Goal: Information Seeking & Learning: Find specific fact

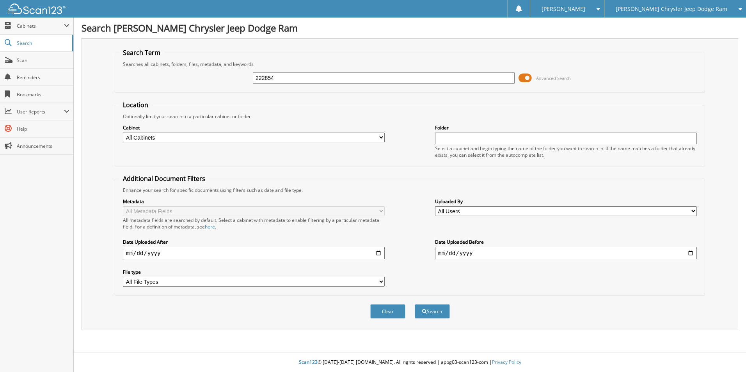
type input "222854"
click at [415, 304] on button "Search" at bounding box center [432, 311] width 35 height 14
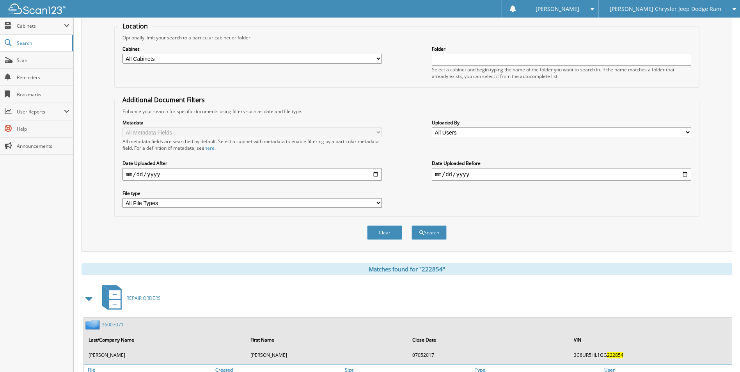
scroll to position [156, 0]
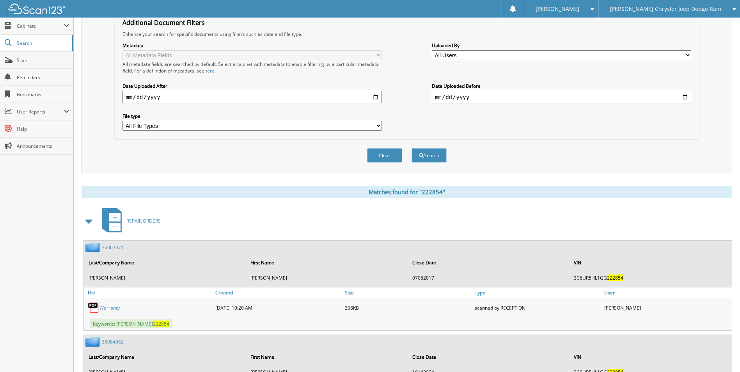
click at [91, 222] on span at bounding box center [89, 221] width 11 height 14
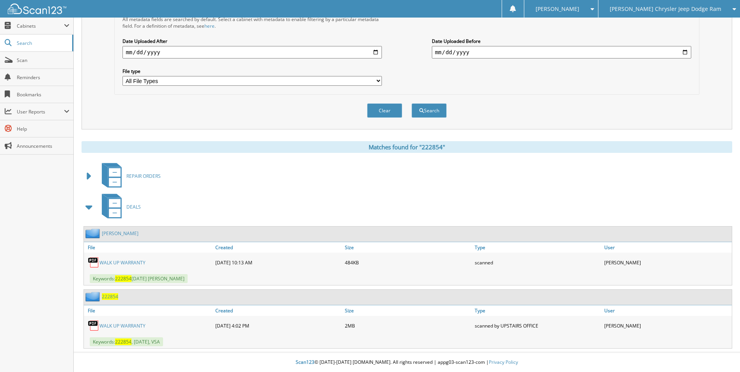
scroll to position [201, 0]
click at [132, 264] on link "WALK UP WARRANTY" at bounding box center [122, 262] width 46 height 7
click at [128, 323] on link "WALK UP WARRANTY" at bounding box center [122, 326] width 46 height 7
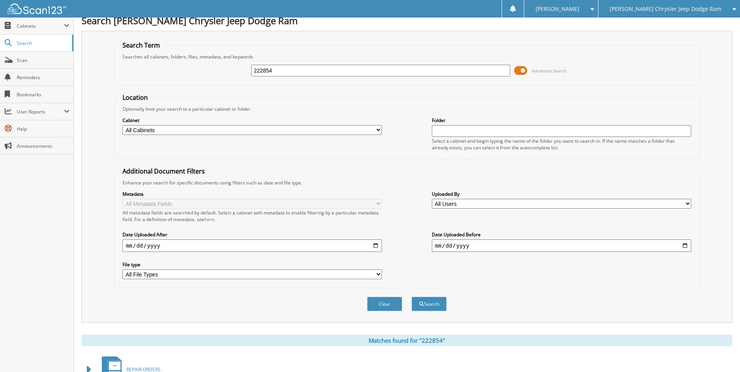
scroll to position [0, 0]
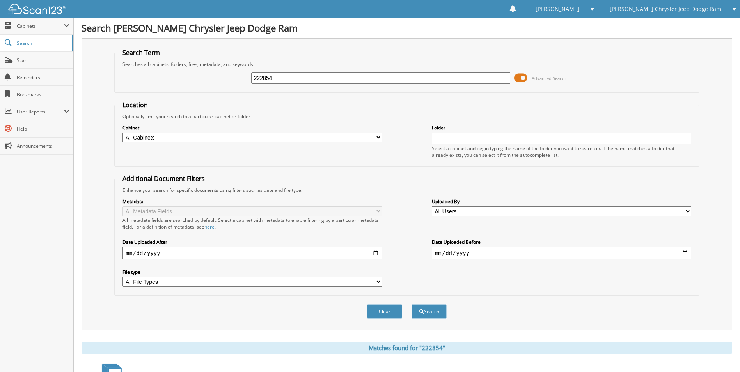
click at [290, 76] on input "222854" at bounding box center [380, 78] width 259 height 12
type input "564835"
click at [411, 304] on button "Search" at bounding box center [428, 311] width 35 height 14
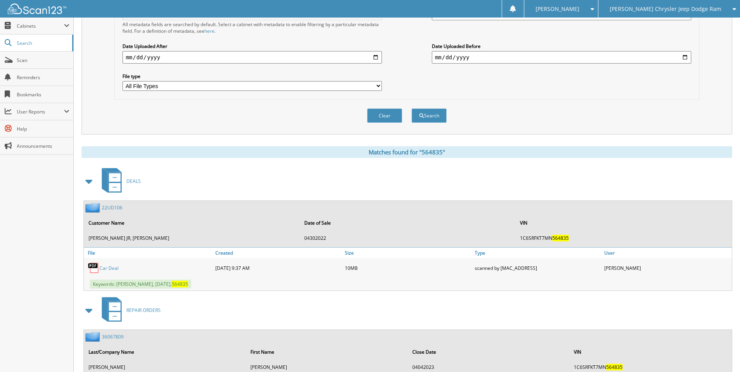
scroll to position [234, 0]
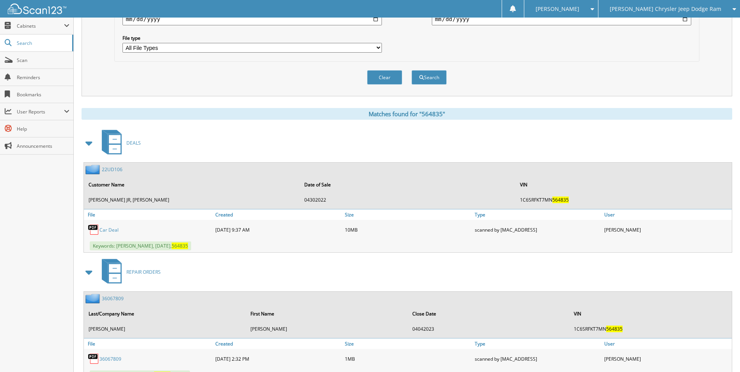
click at [105, 168] on link "22UD106" at bounding box center [112, 169] width 21 height 7
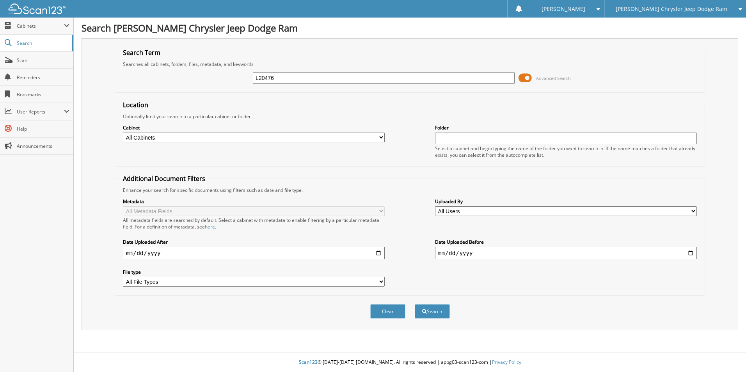
type input "L20476"
click at [415, 304] on button "Search" at bounding box center [432, 311] width 35 height 14
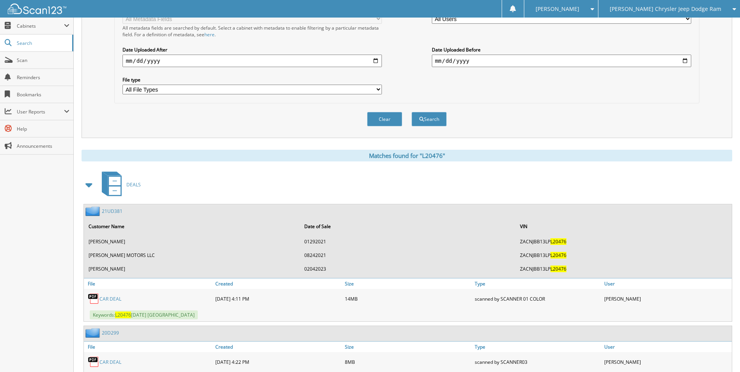
scroll to position [234, 0]
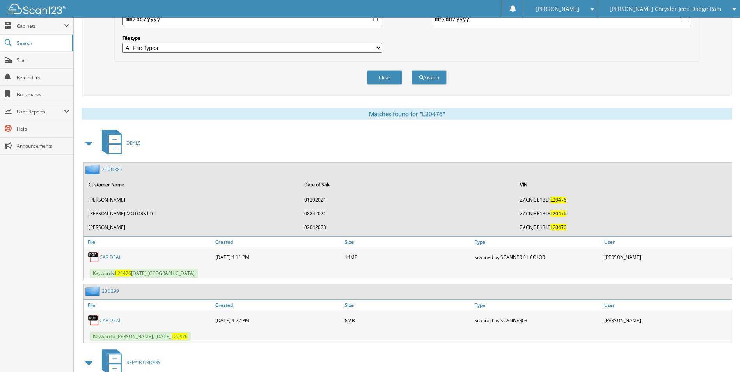
click at [109, 169] on link "21UD381" at bounding box center [112, 169] width 21 height 7
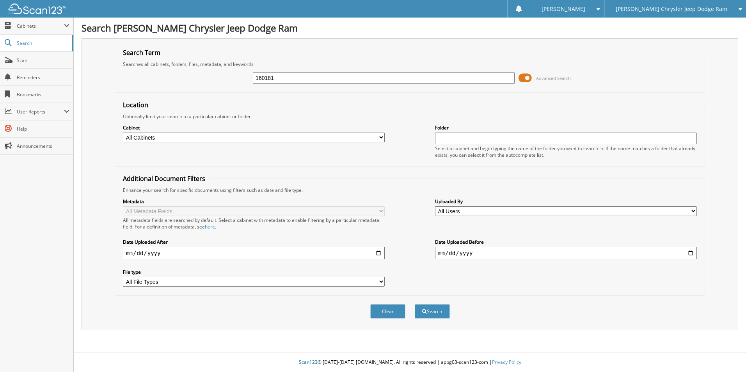
type input "160181"
click at [415, 304] on button "Search" at bounding box center [432, 311] width 35 height 14
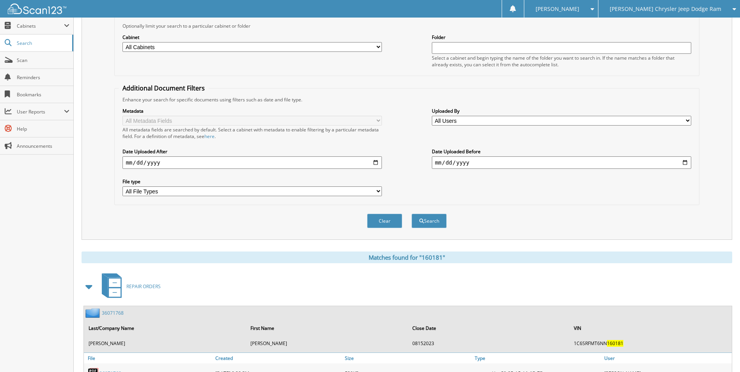
scroll to position [156, 0]
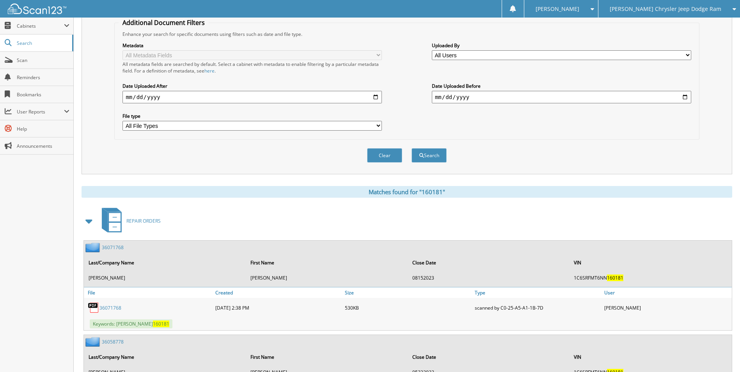
click at [90, 221] on span at bounding box center [89, 221] width 11 height 14
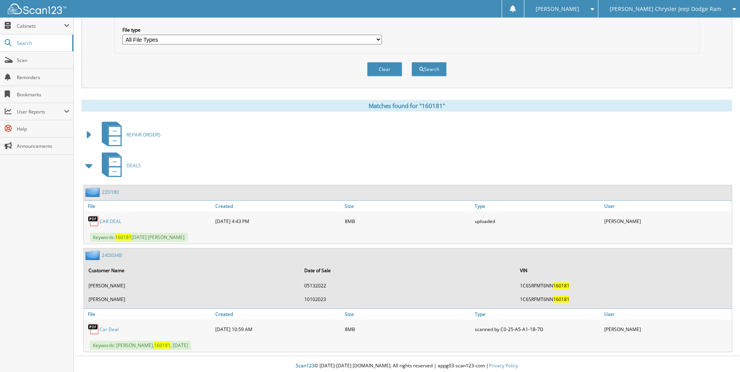
scroll to position [246, 0]
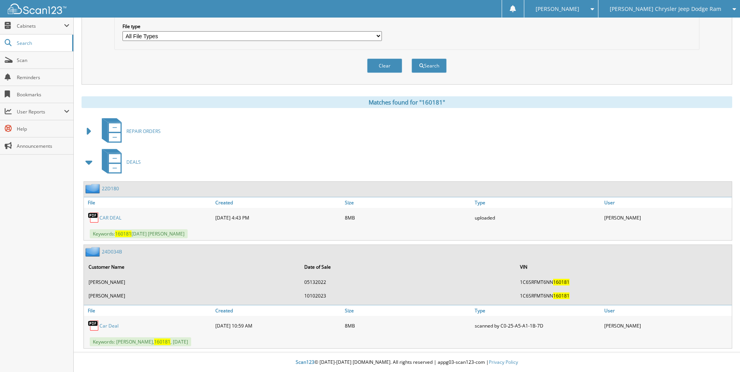
click at [110, 254] on link "24D034B" at bounding box center [112, 251] width 20 height 7
